Goal: Task Accomplishment & Management: Use online tool/utility

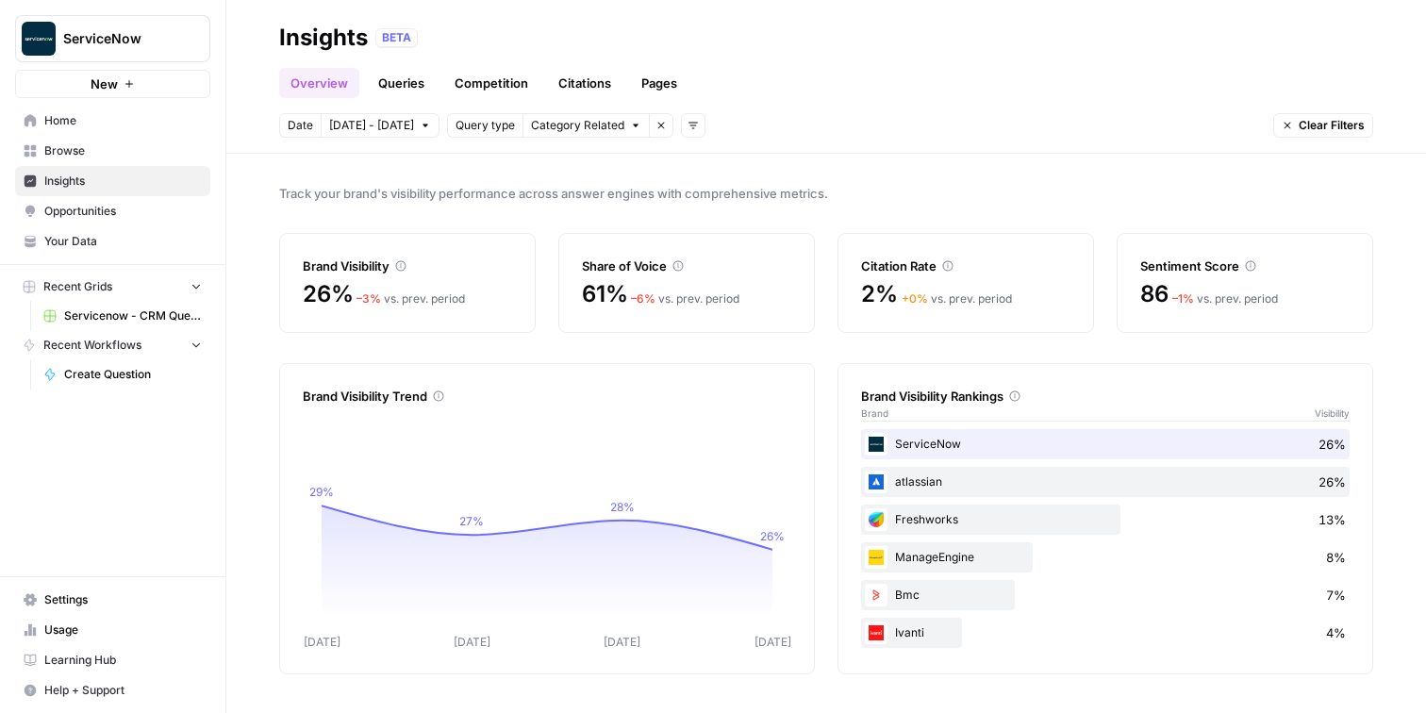
click at [193, 42] on icon "Workspace: ServiceNow" at bounding box center [194, 38] width 19 height 19
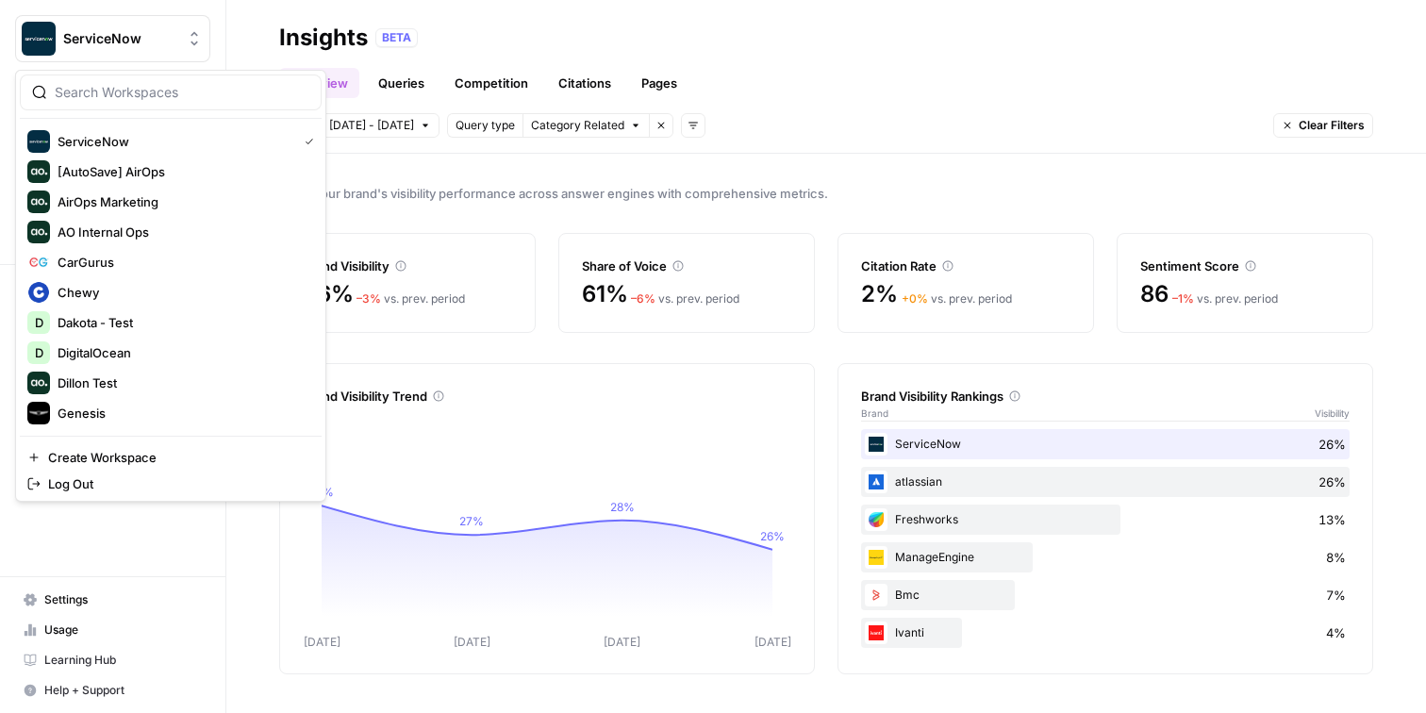
click at [524, 57] on div "Overview Queries Competition Citations Pages" at bounding box center [826, 75] width 1094 height 45
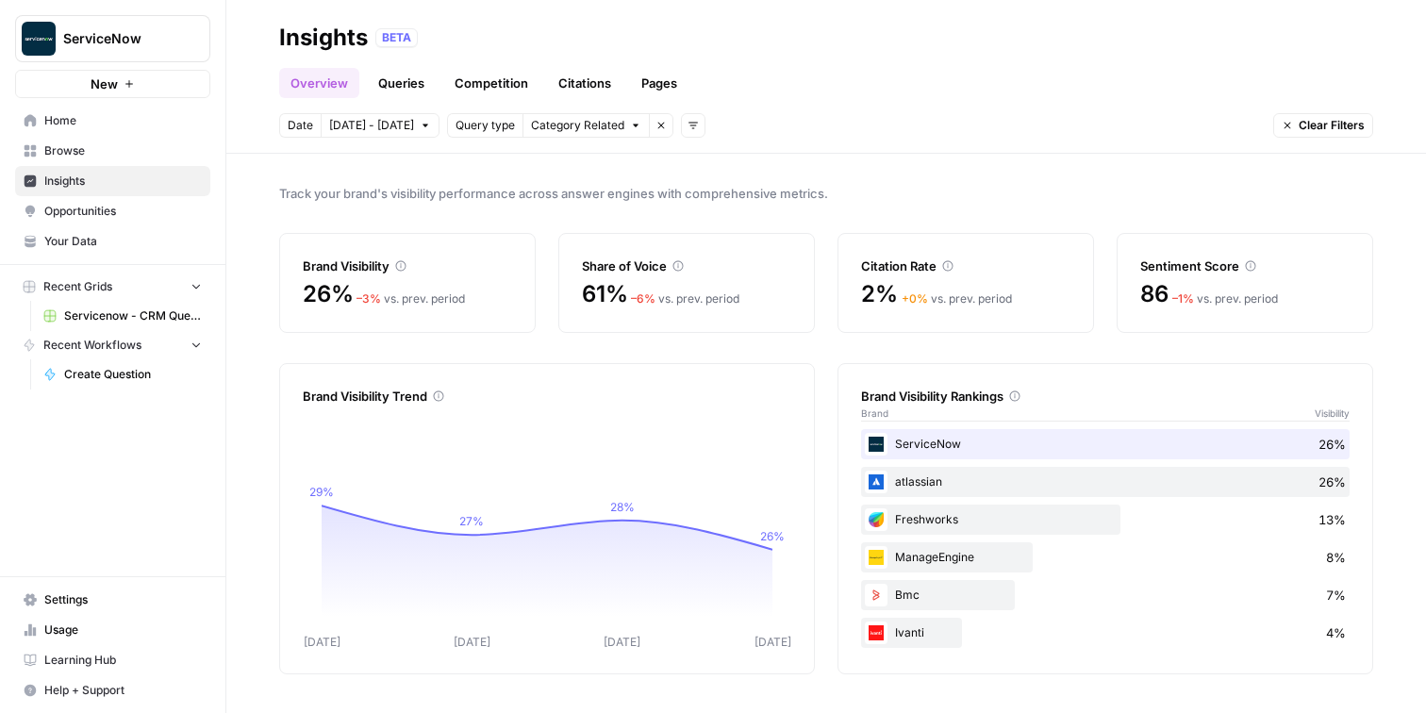
click at [144, 87] on button "New" at bounding box center [112, 84] width 195 height 28
click at [72, 125] on span "Home" at bounding box center [122, 120] width 157 height 17
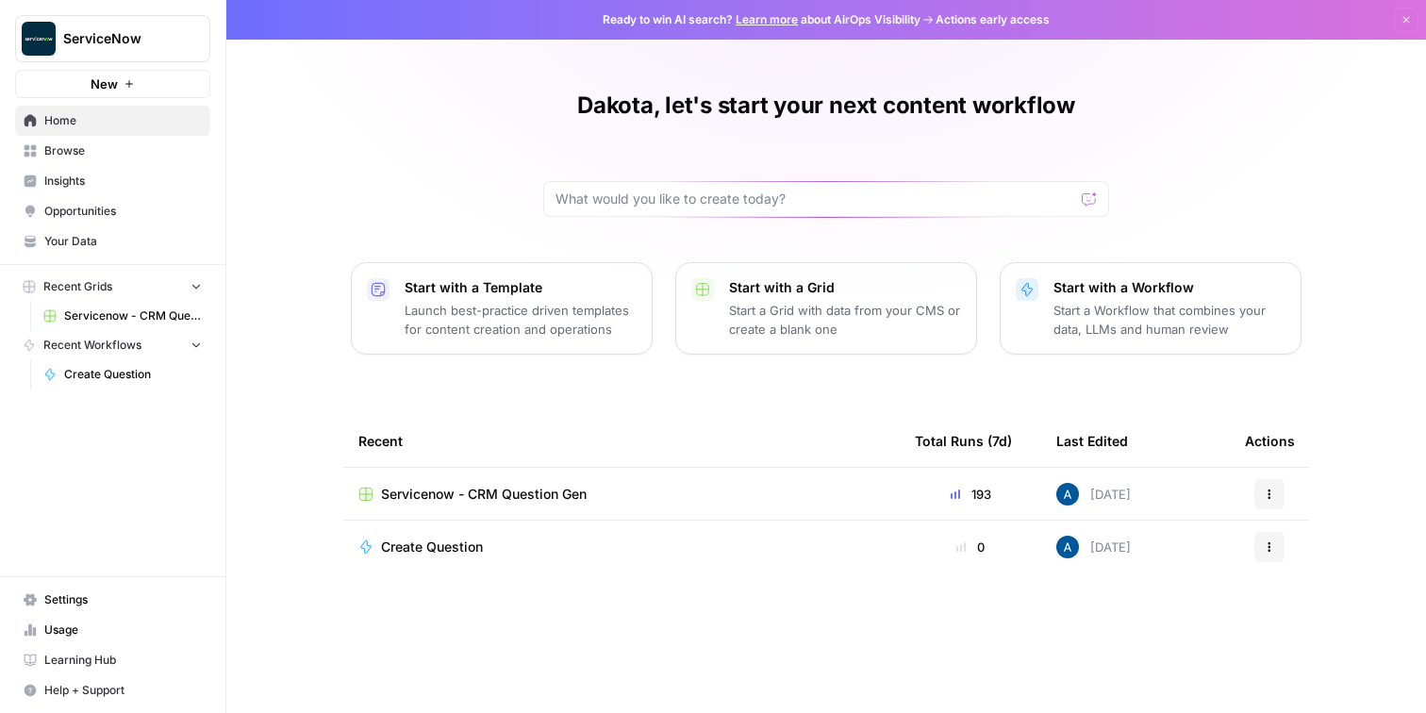
click at [190, 49] on button "ServiceNow" at bounding box center [112, 38] width 195 height 47
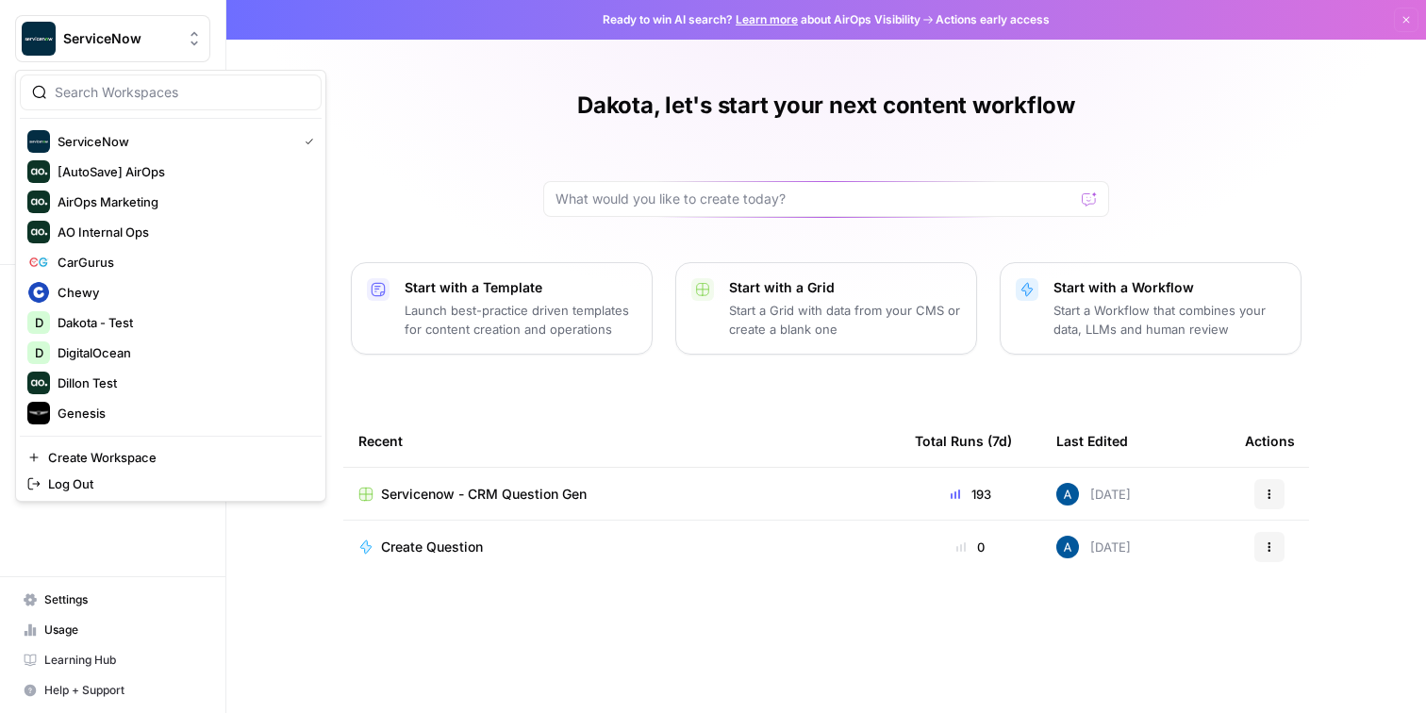
scroll to position [241, 0]
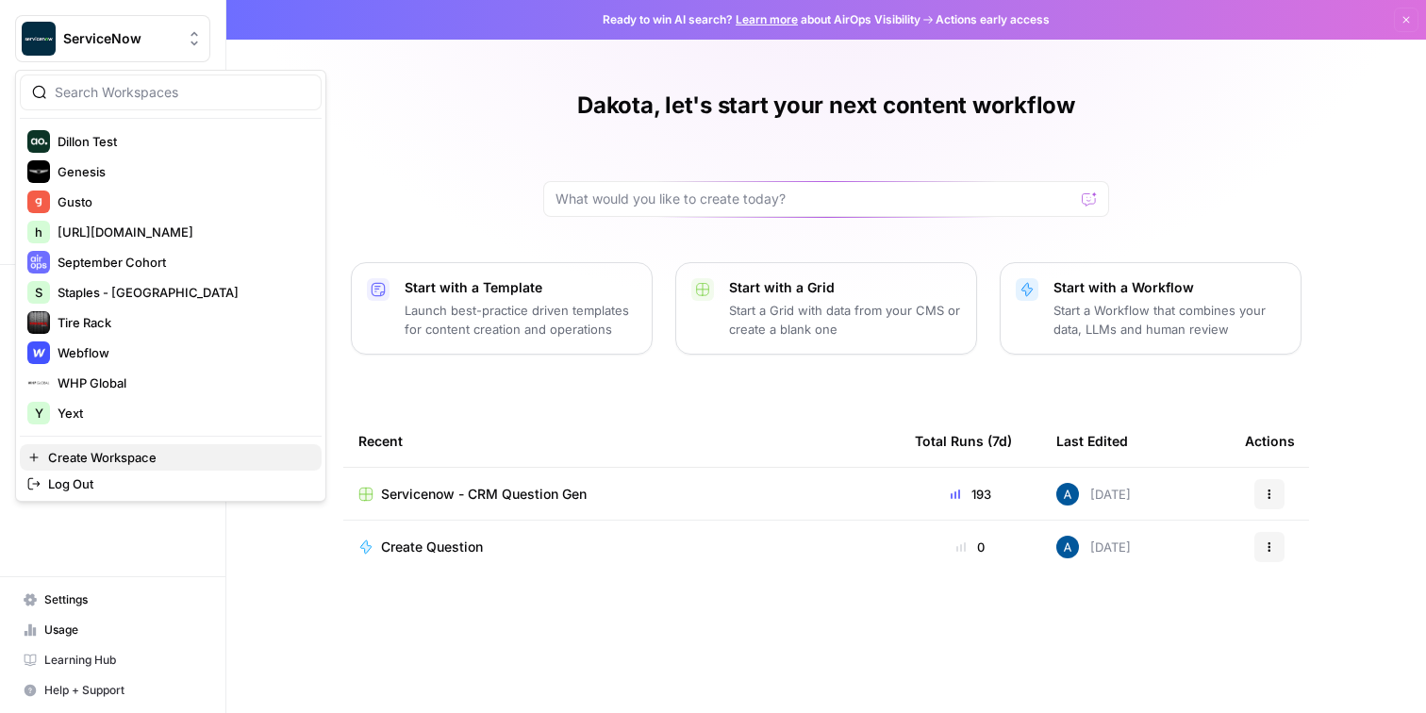
click at [105, 450] on span "Create Workspace" at bounding box center [177, 457] width 258 height 19
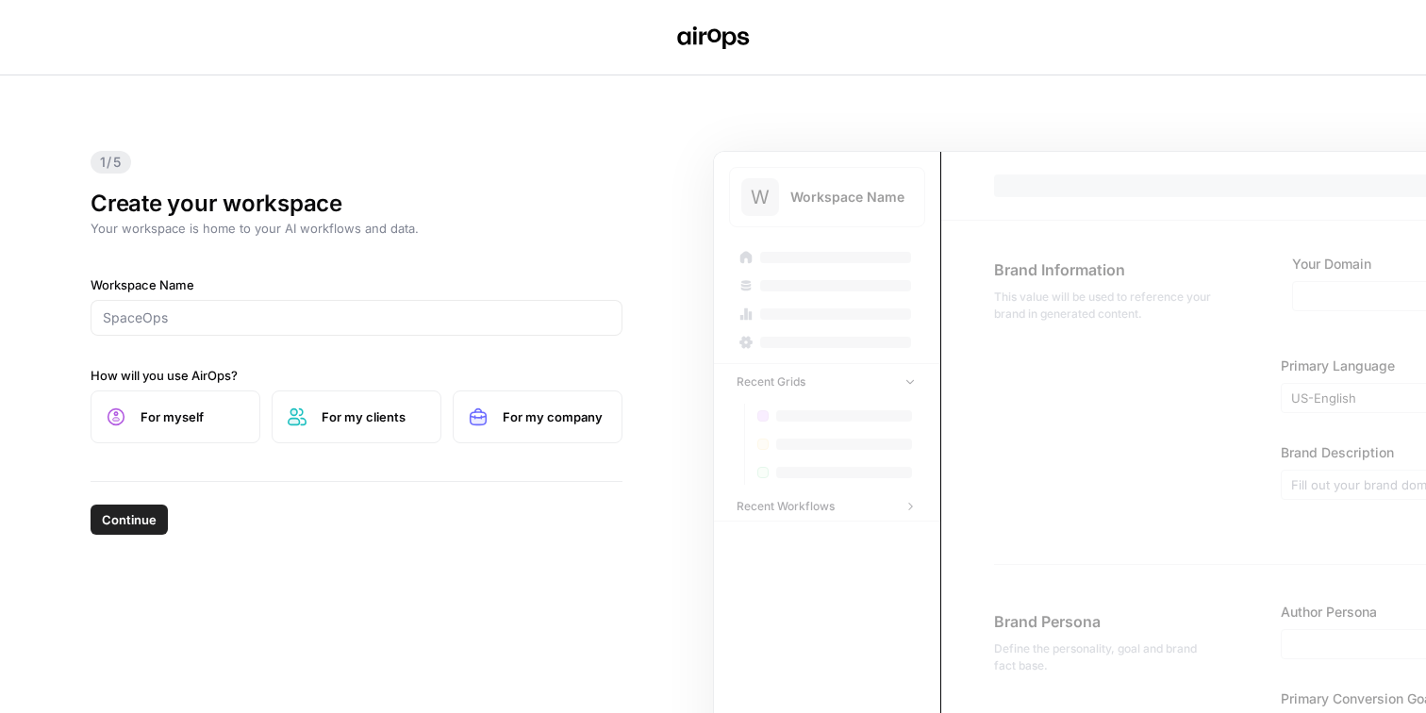
click at [197, 332] on div at bounding box center [357, 318] width 532 height 36
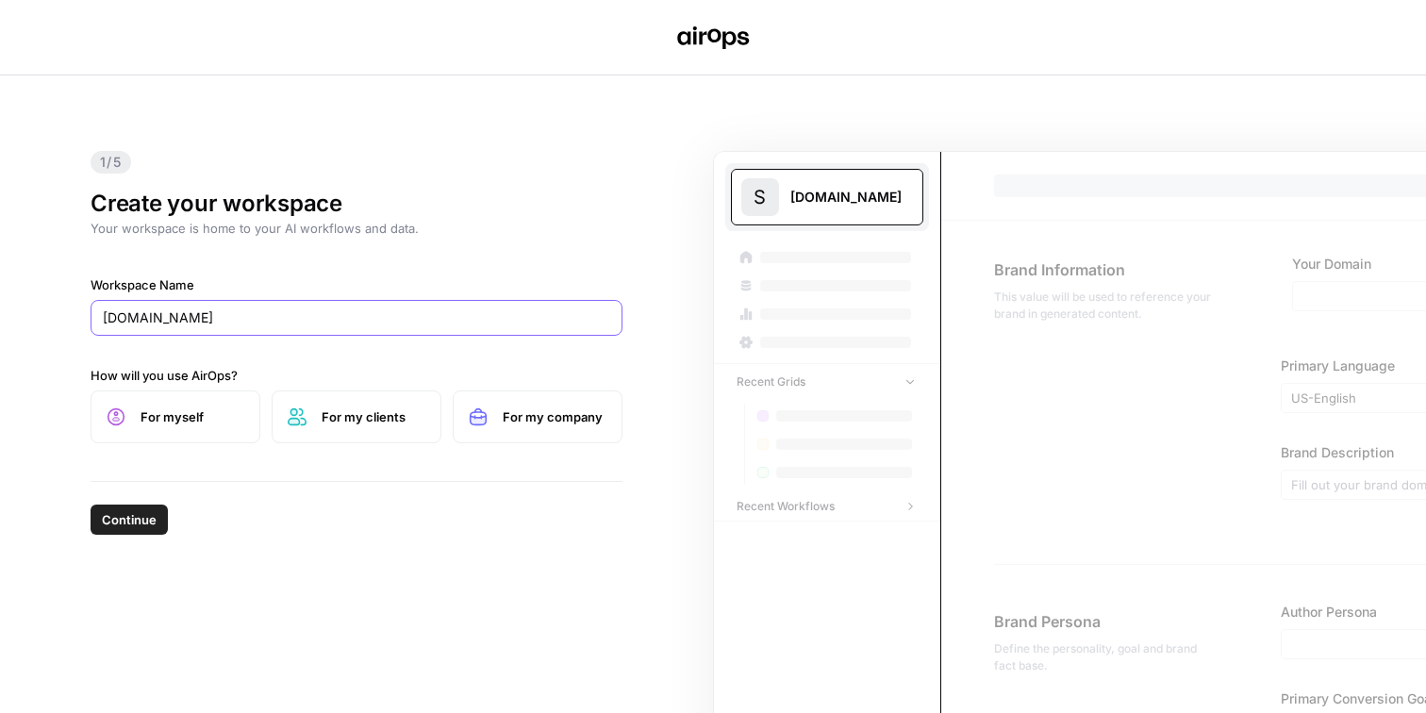
click at [190, 324] on input "Stripe.com" at bounding box center [356, 317] width 507 height 19
type input "Stripe"
click at [197, 426] on label "For myself" at bounding box center [176, 416] width 170 height 53
click at [124, 521] on span "Continue" at bounding box center [129, 519] width 55 height 19
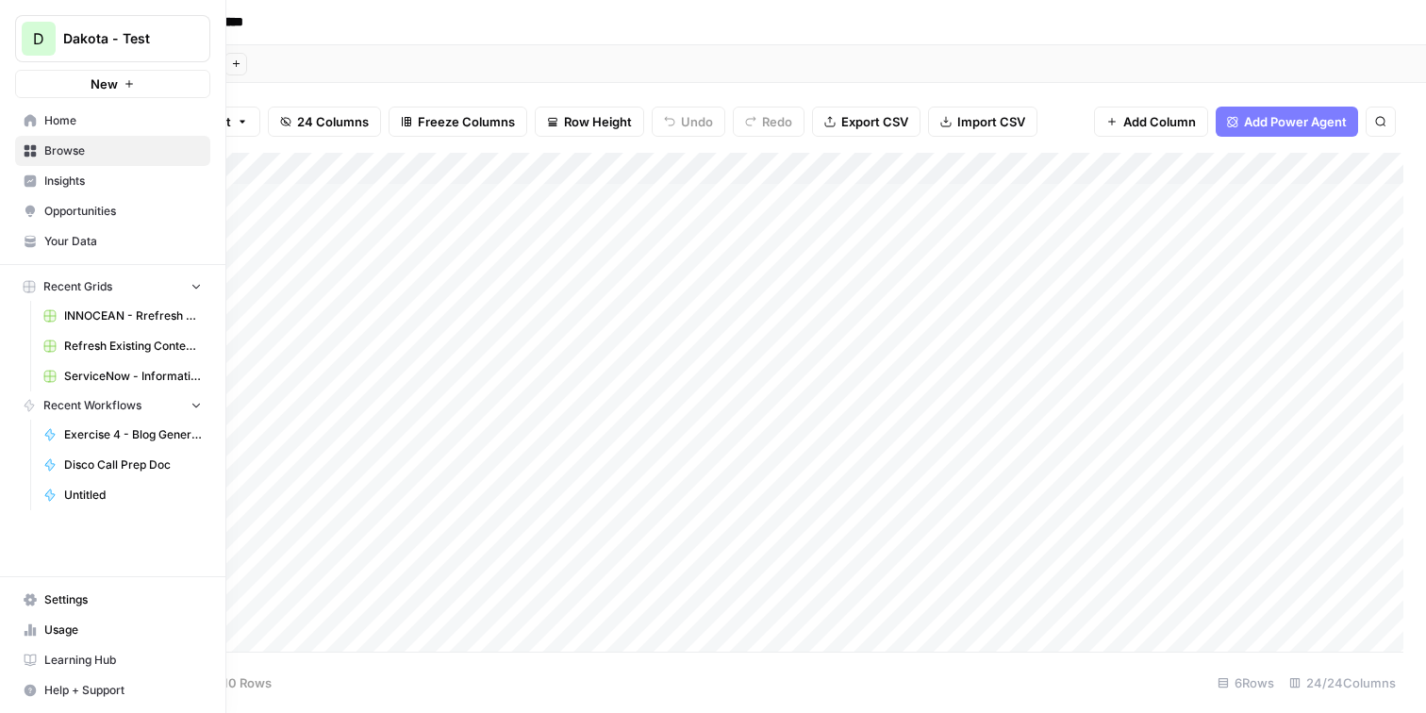
click at [87, 36] on span "Dakota - Test" at bounding box center [120, 38] width 114 height 19
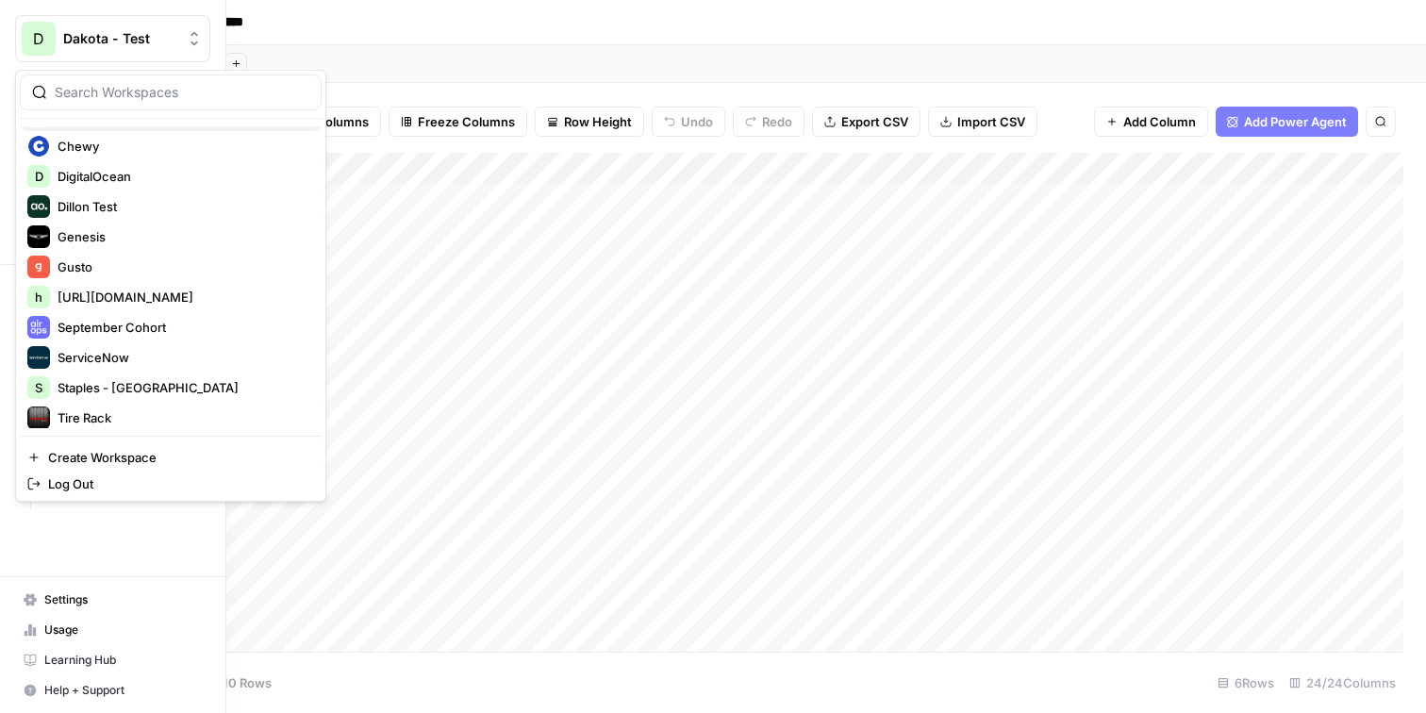
scroll to position [149, 0]
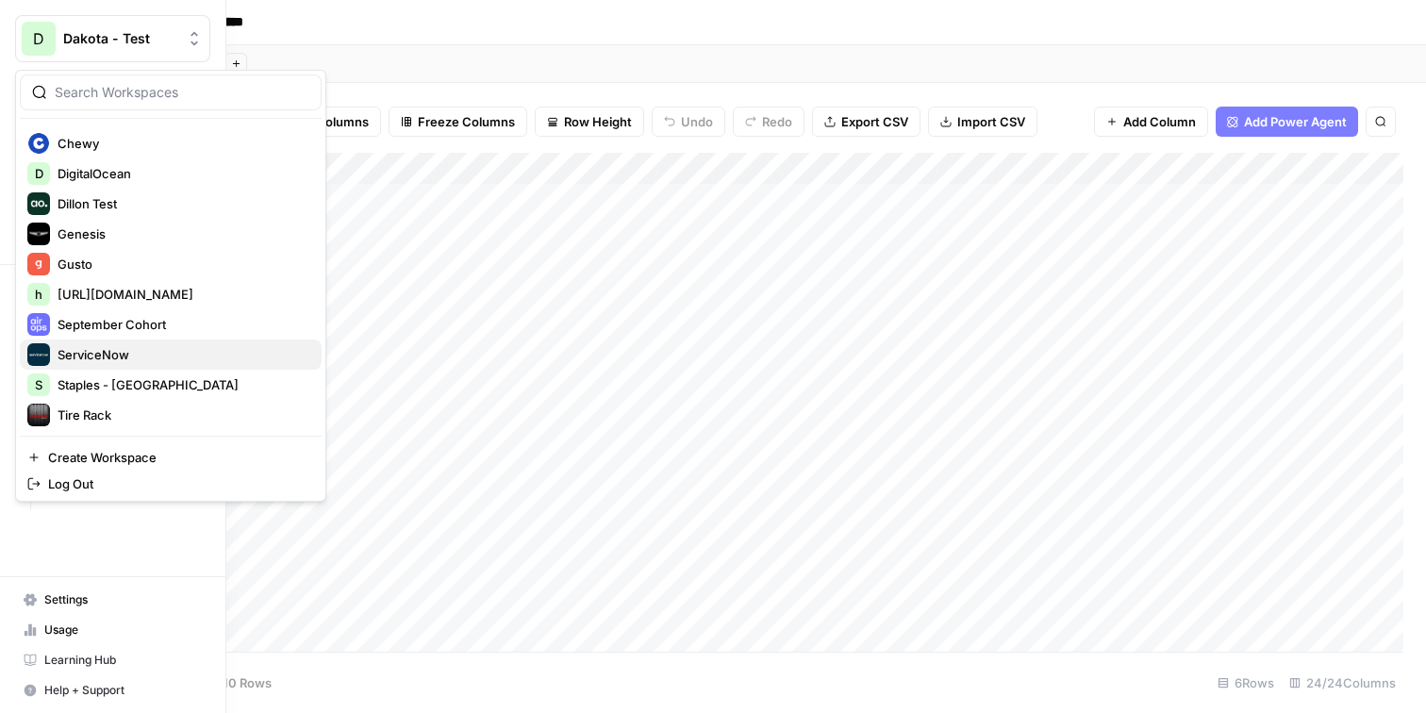
click at [130, 350] on span "ServiceNow" at bounding box center [182, 354] width 249 height 19
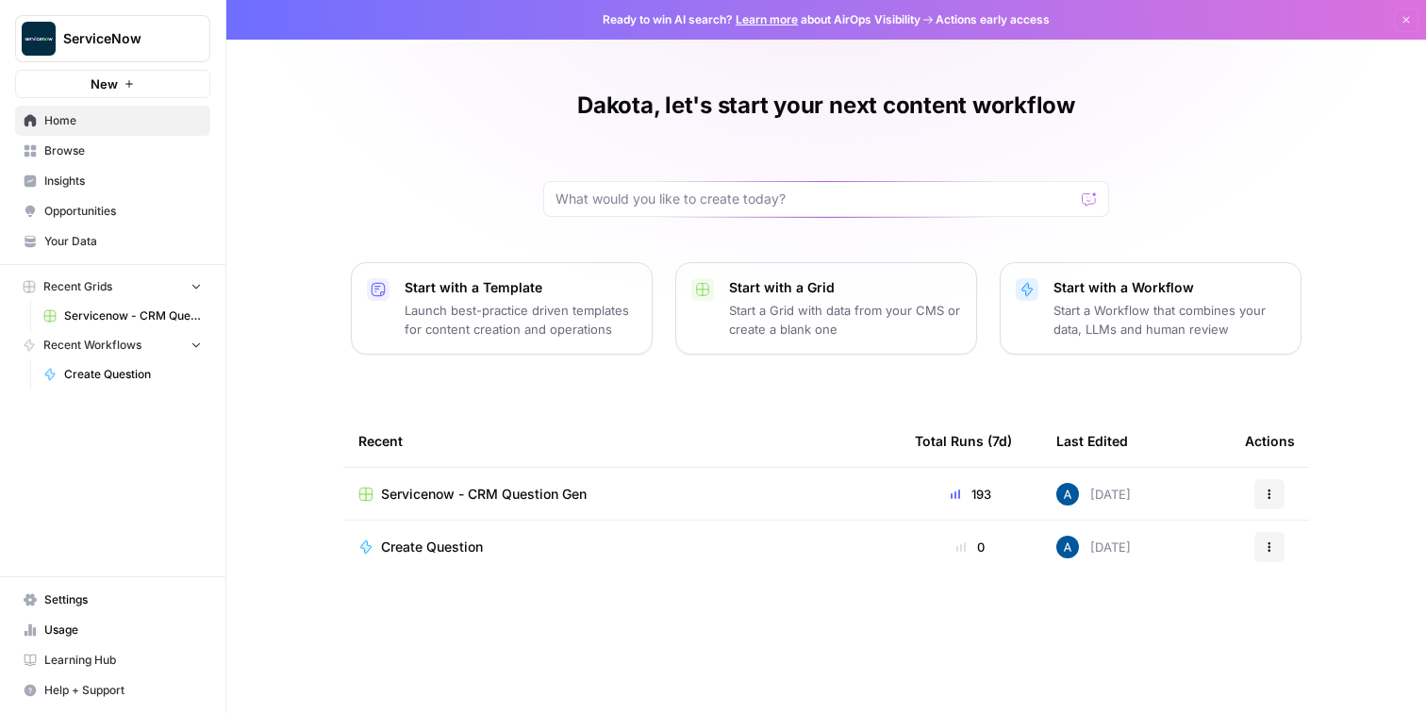
click at [95, 192] on link "Insights" at bounding box center [112, 181] width 195 height 30
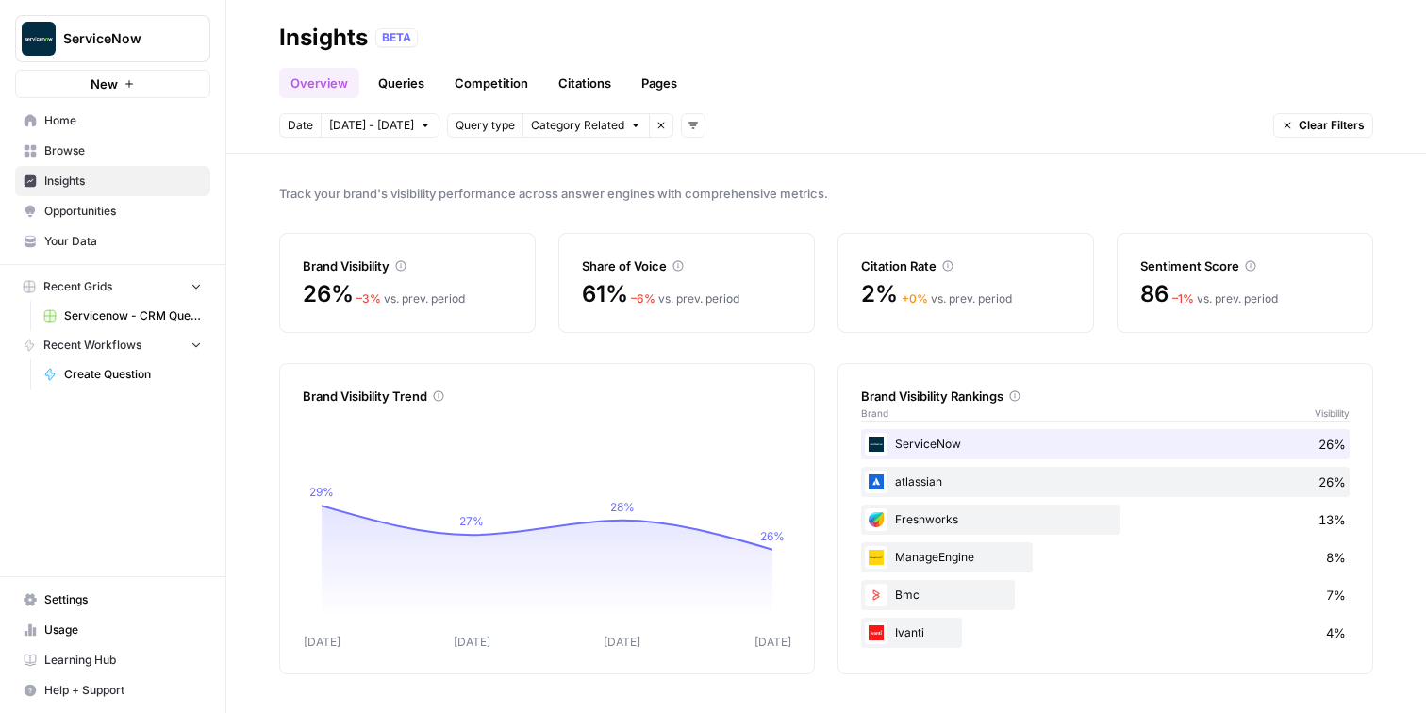
click at [172, 41] on span "ServiceNow" at bounding box center [120, 38] width 114 height 19
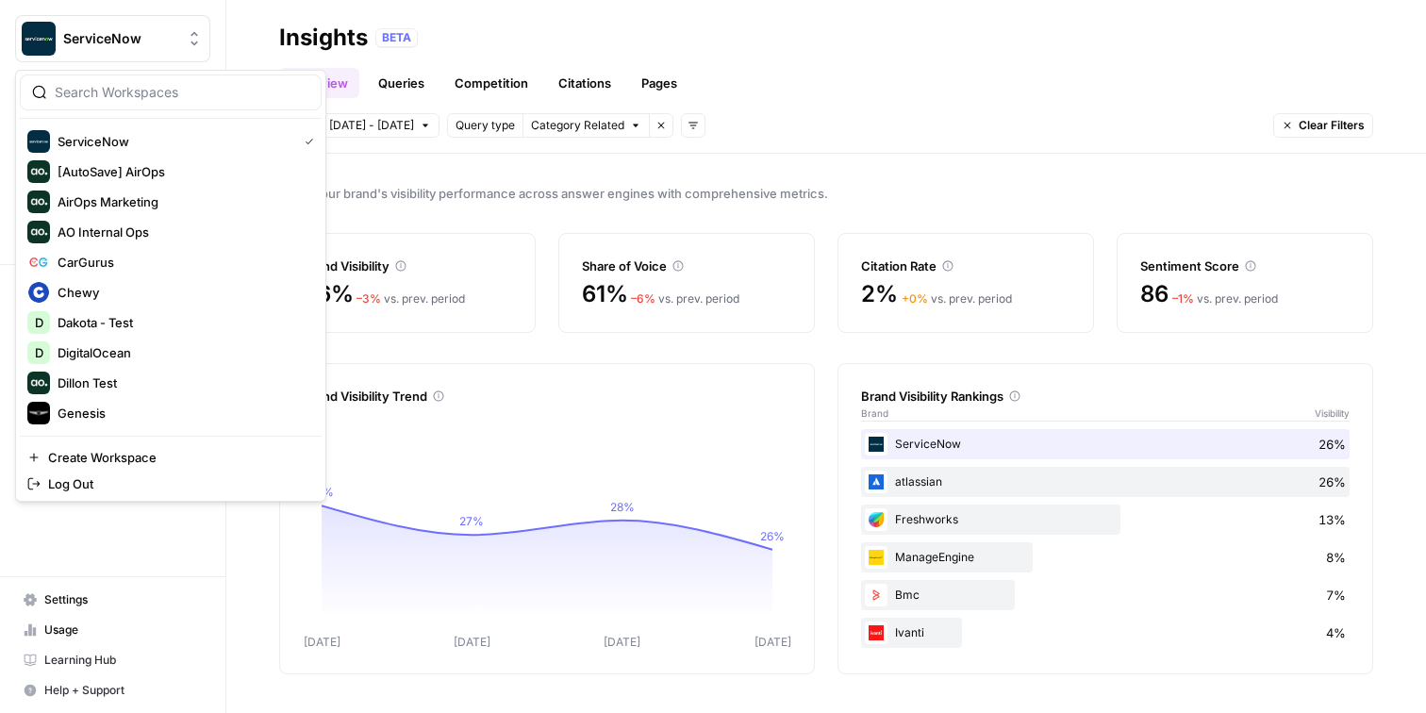
click at [769, 31] on div "BETA" at bounding box center [874, 37] width 998 height 19
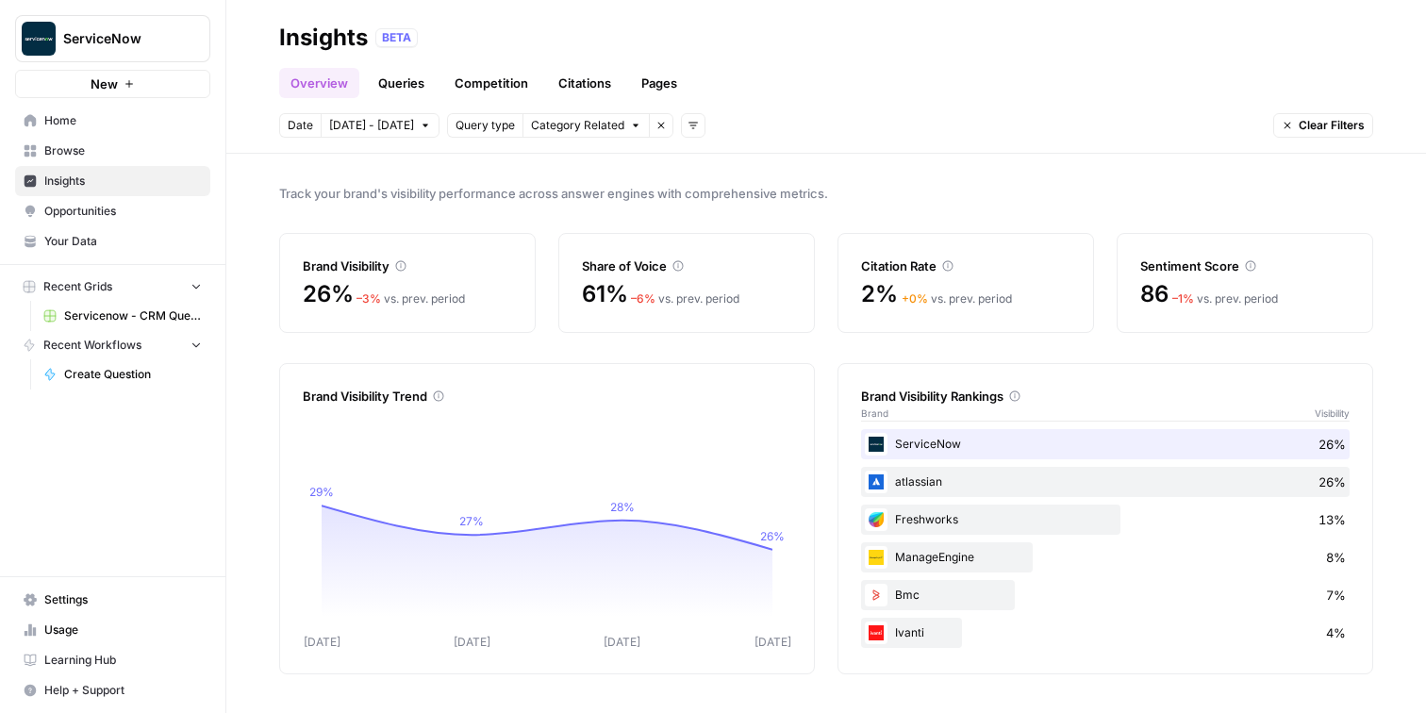
click at [174, 41] on span "ServiceNow" at bounding box center [120, 38] width 114 height 19
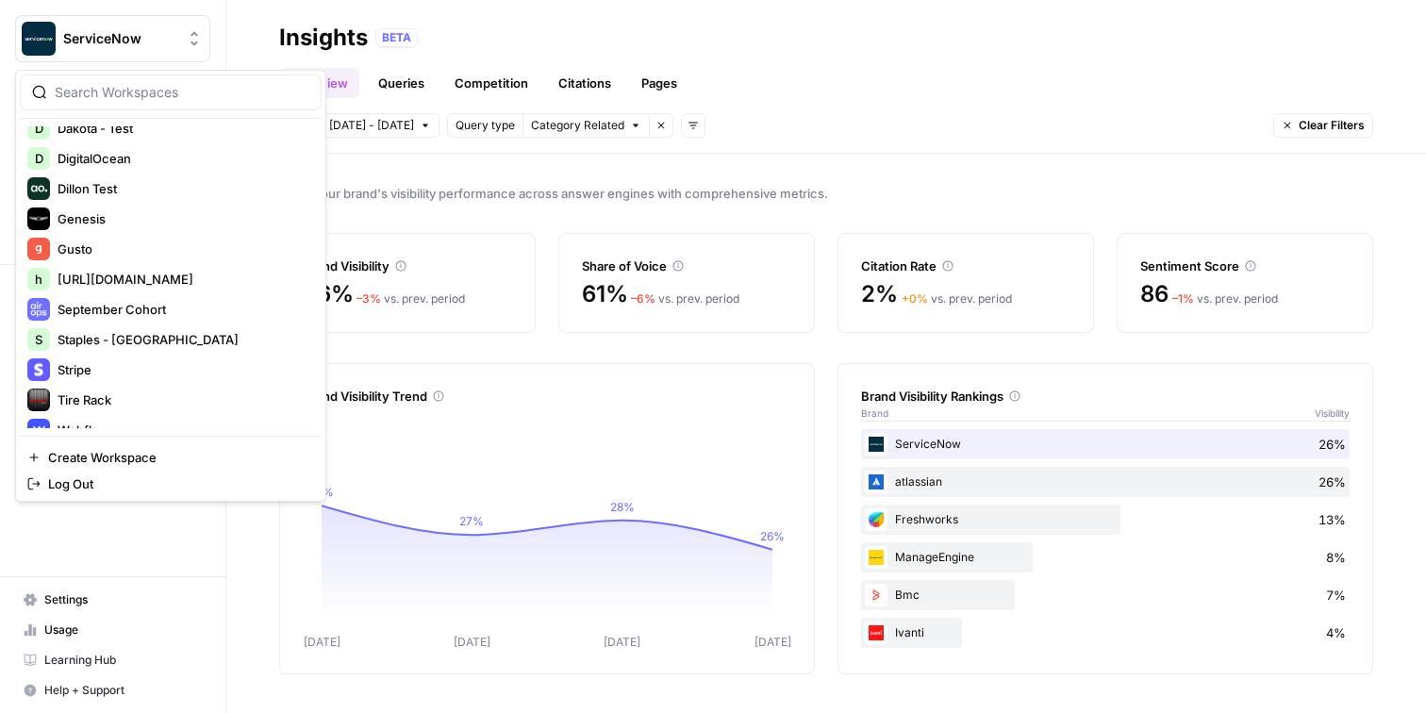
scroll to position [196, 0]
click at [154, 217] on span "Genesis" at bounding box center [182, 216] width 249 height 19
